Goal: Task Accomplishment & Management: Manage account settings

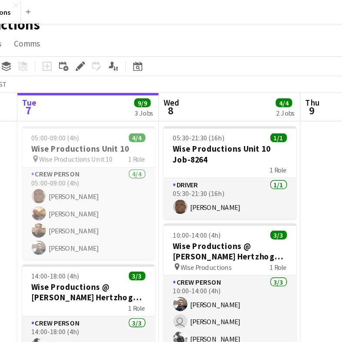
scroll to position [0, 348]
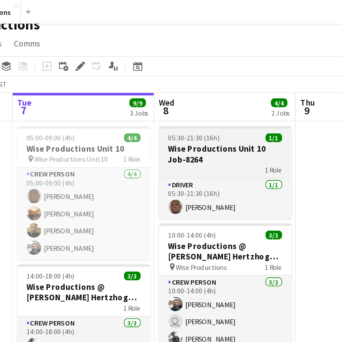
click at [175, 115] on h3 "Wise Productions Unit 10 Job-8264" at bounding box center [223, 113] width 97 height 16
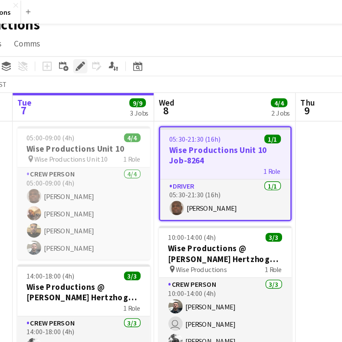
click at [114, 48] on icon at bounding box center [116, 48] width 5 height 5
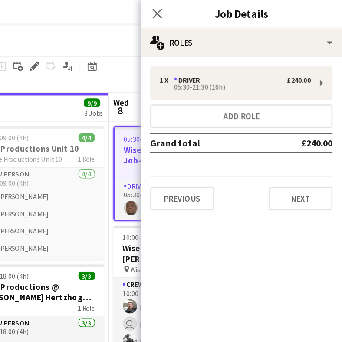
scroll to position [9, 0]
click at [202, 146] on button "Previous" at bounding box center [225, 145] width 47 height 17
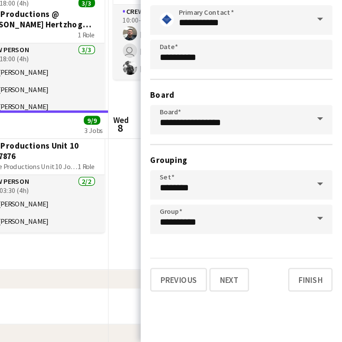
scroll to position [137, 0]
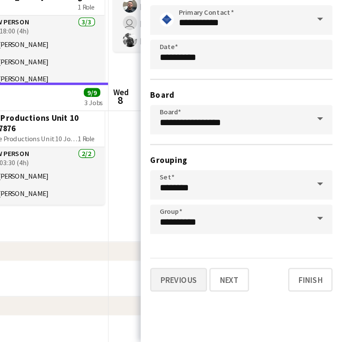
click at [202, 288] on button "Previous" at bounding box center [223, 296] width 42 height 17
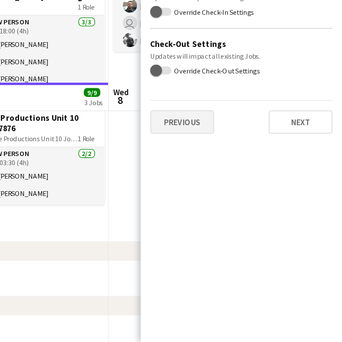
click at [202, 172] on button "Previous" at bounding box center [225, 180] width 47 height 17
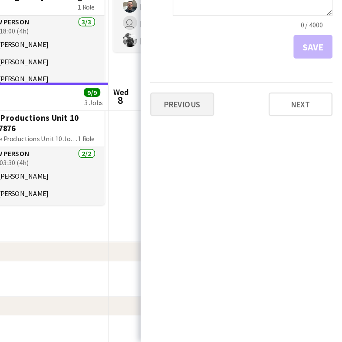
click at [202, 159] on button "Previous" at bounding box center [225, 167] width 47 height 17
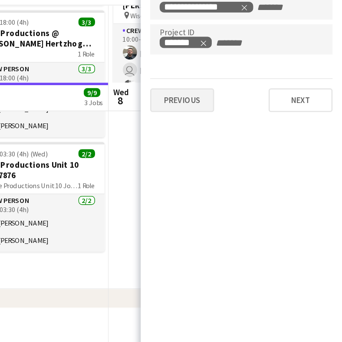
click at [202, 122] on button "Previous" at bounding box center [225, 130] width 47 height 17
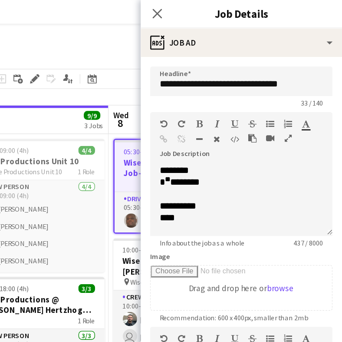
scroll to position [0, 0]
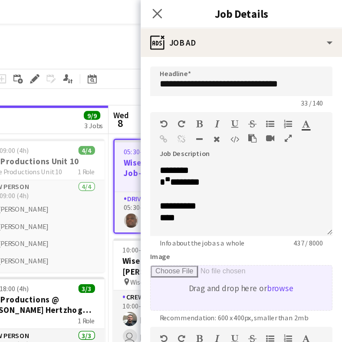
click at [202, 206] on input "Image" at bounding box center [268, 211] width 133 height 33
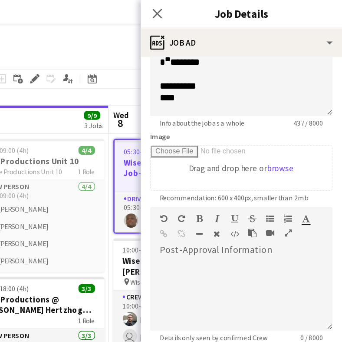
scroll to position [88, 0]
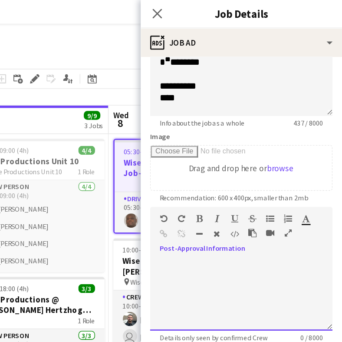
click at [202, 210] on div at bounding box center [269, 216] width 134 height 52
paste div
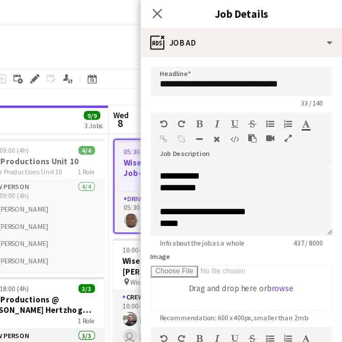
scroll to position [21, 0]
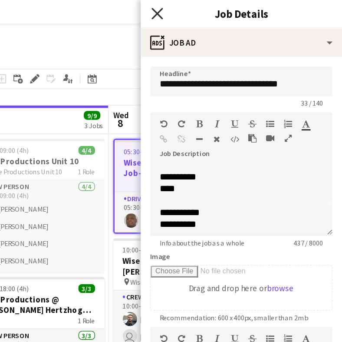
click at [203, 11] on icon at bounding box center [207, 10] width 8 height 8
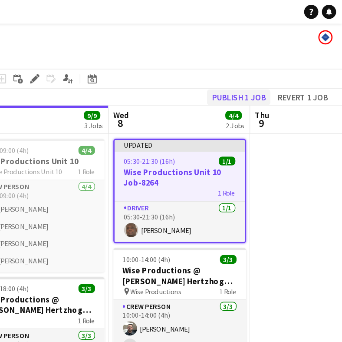
click at [243, 71] on button "Publish 1 job" at bounding box center [266, 71] width 46 height 11
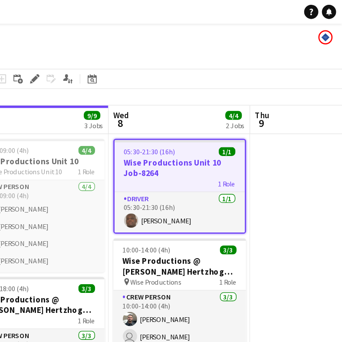
click at [275, 113] on app-date-cell at bounding box center [327, 252] width 104 height 309
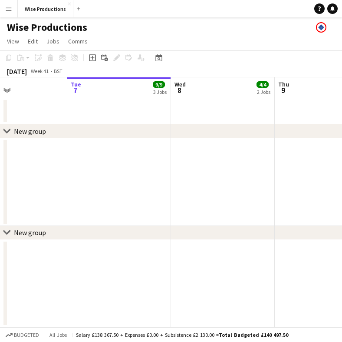
scroll to position [0, 0]
